Goal: Register for event/course

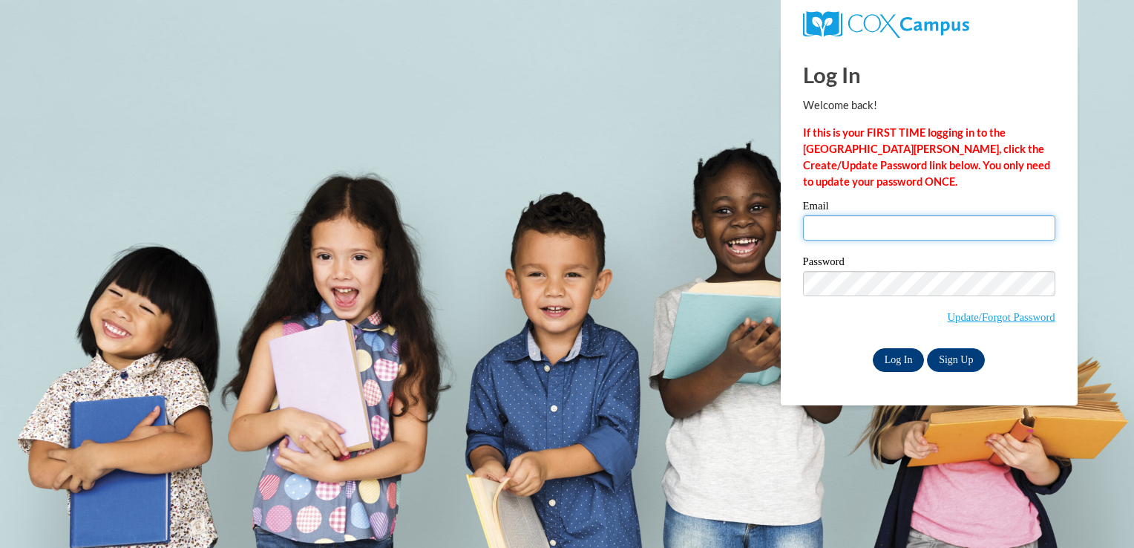
type input "courtneylossiah123@gmail.com"
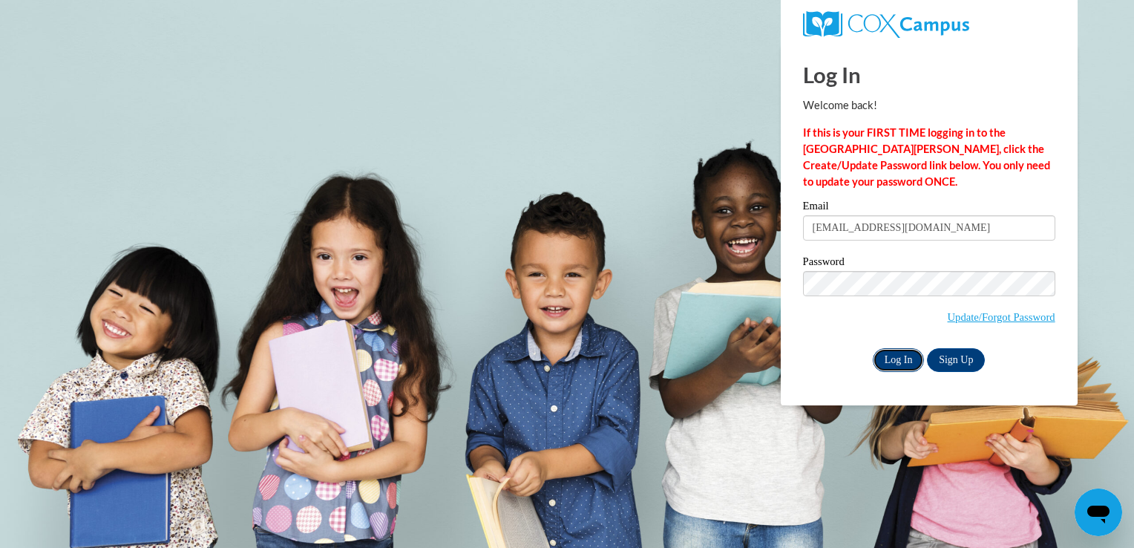
click at [891, 365] on input "Log In" at bounding box center [899, 360] width 52 height 24
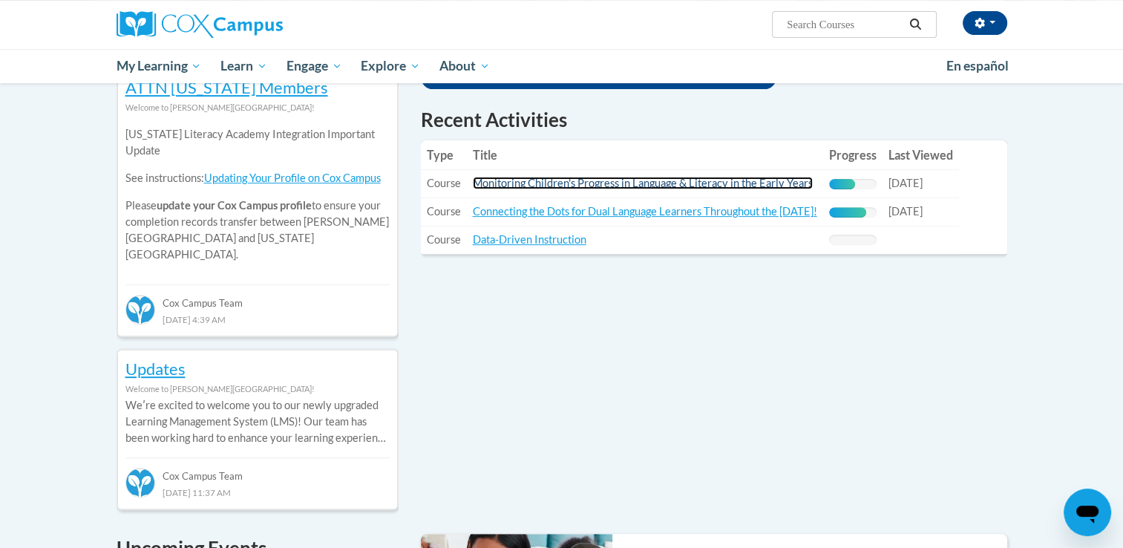
click at [511, 186] on link "Monitoring Children's Progress in Language & Literacy in the Early Years" at bounding box center [643, 183] width 340 height 13
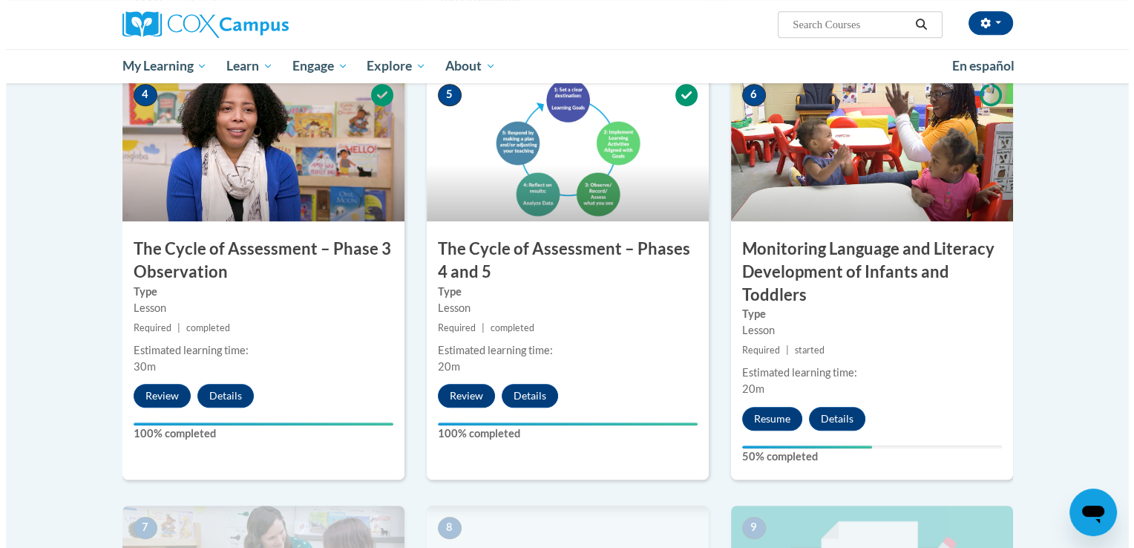
scroll to position [717, 0]
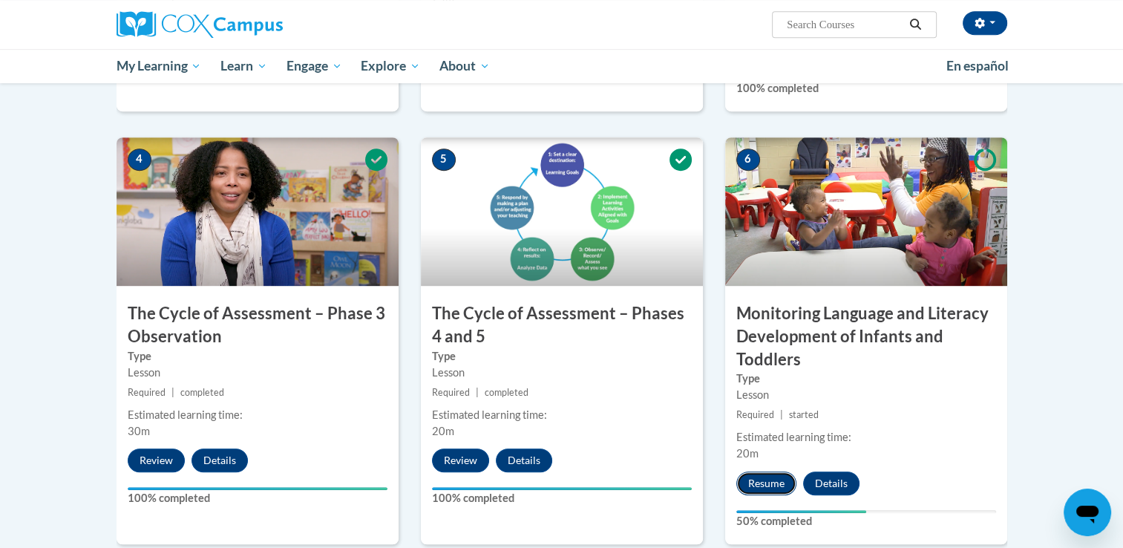
click at [767, 476] on button "Resume" at bounding box center [766, 483] width 60 height 24
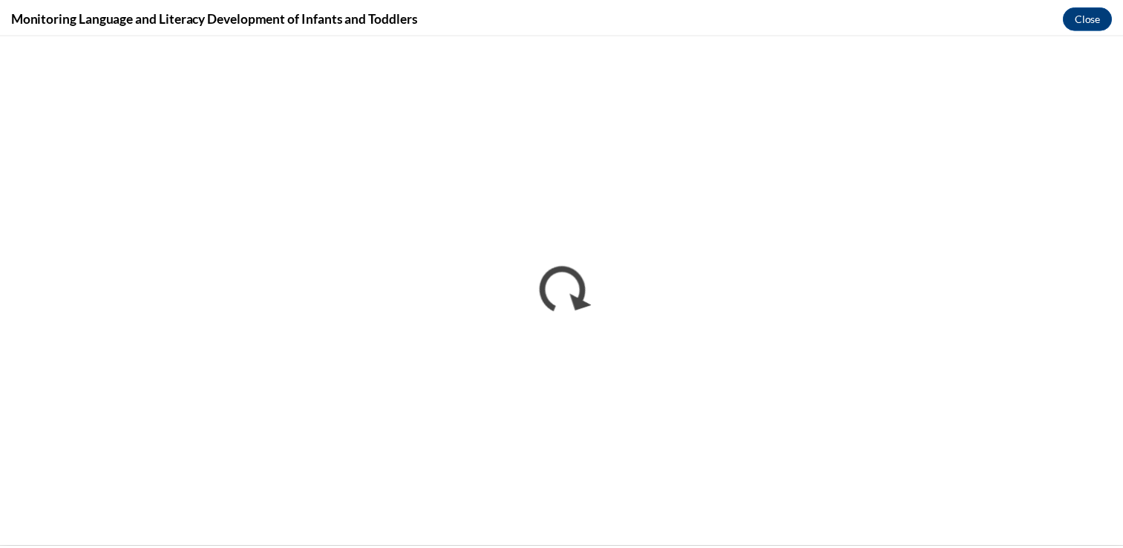
scroll to position [0, 0]
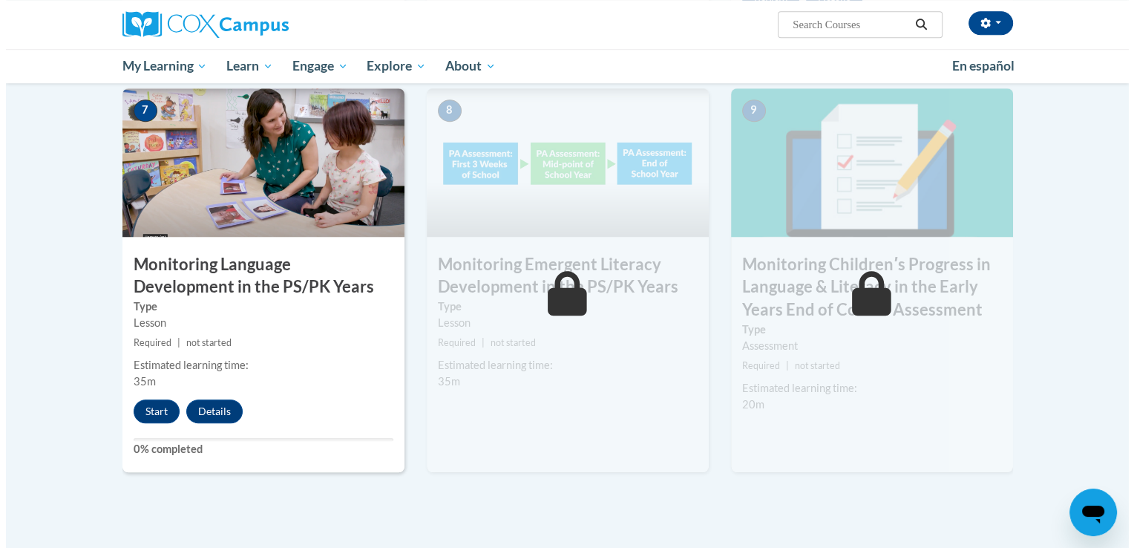
scroll to position [1170, 0]
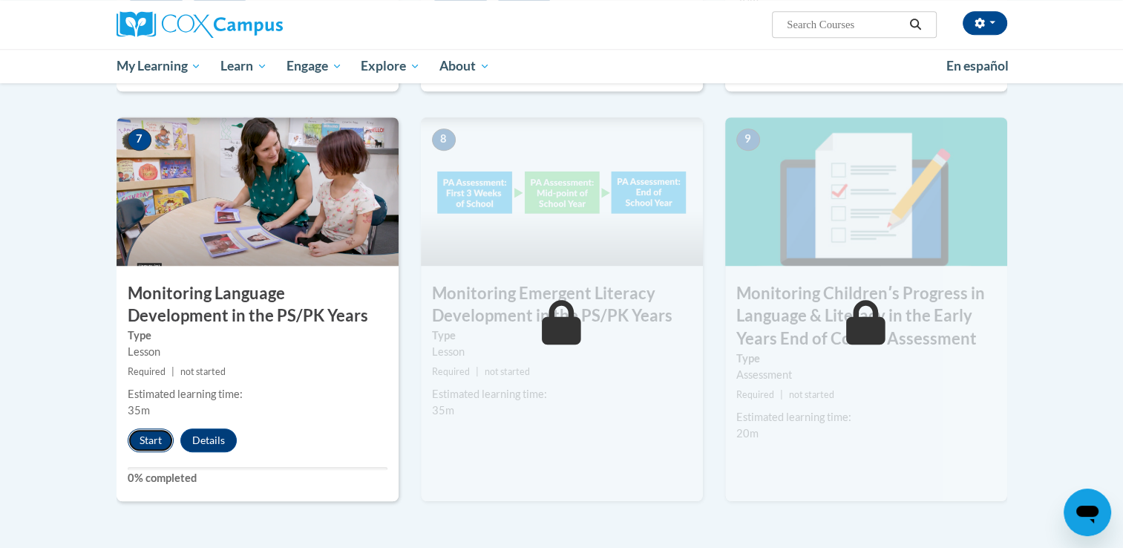
click at [134, 448] on button "Start" at bounding box center [151, 440] width 46 height 24
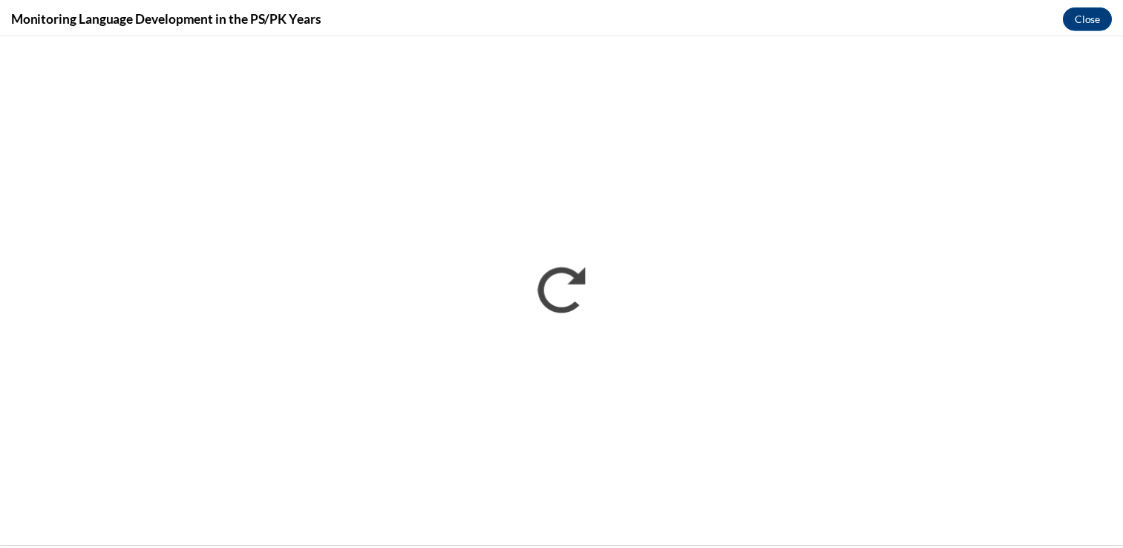
scroll to position [0, 0]
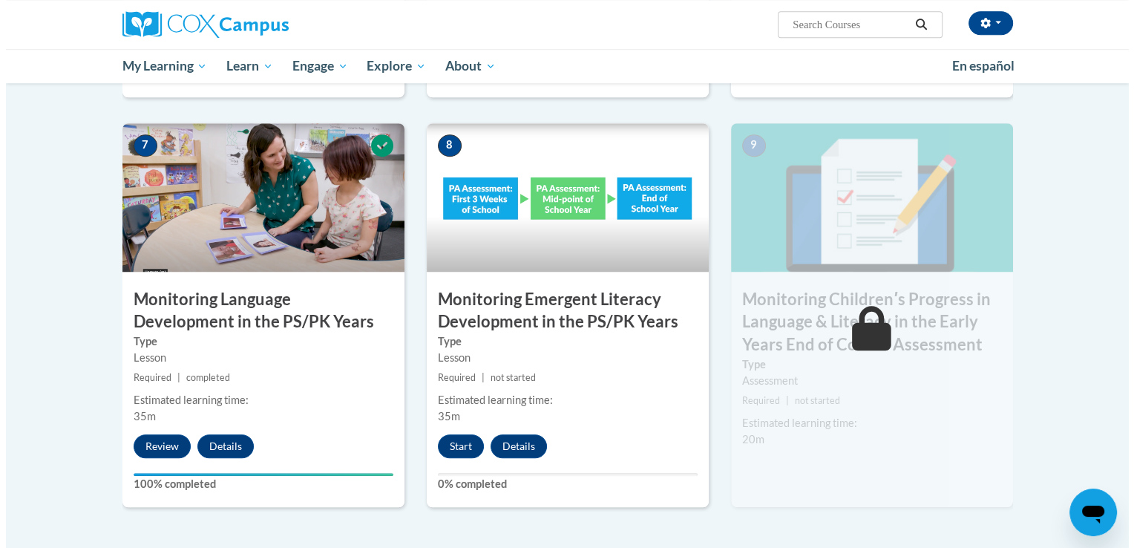
scroll to position [1190, 0]
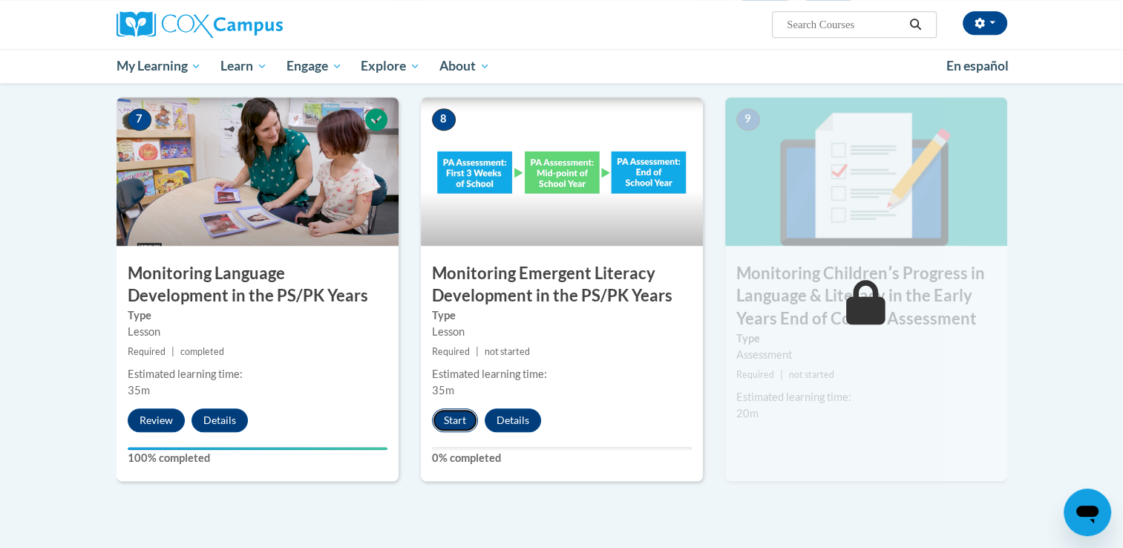
click at [465, 423] on button "Start" at bounding box center [455, 420] width 46 height 24
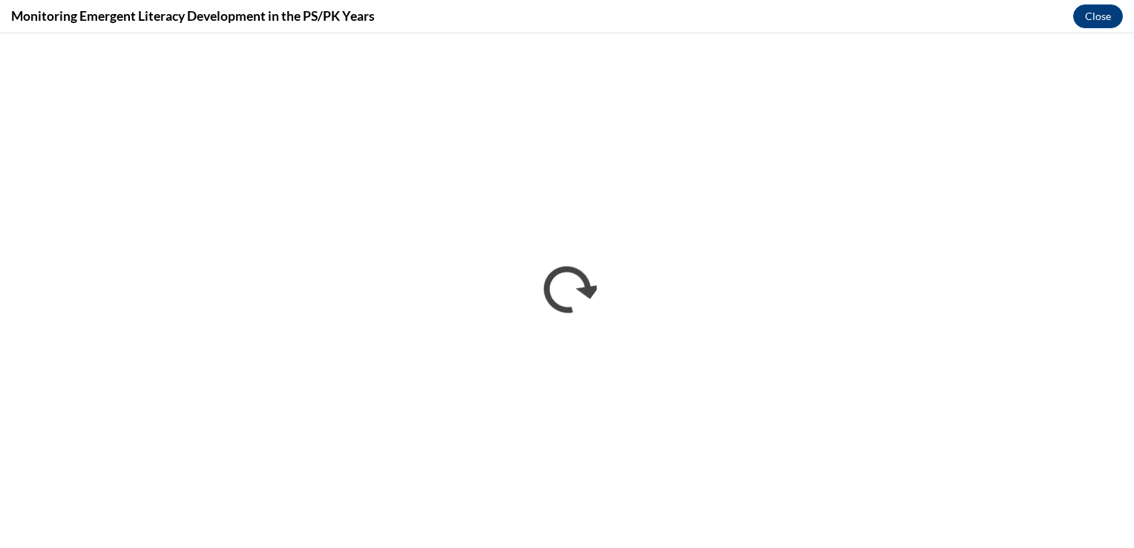
scroll to position [0, 0]
